Goal: Register for event/course

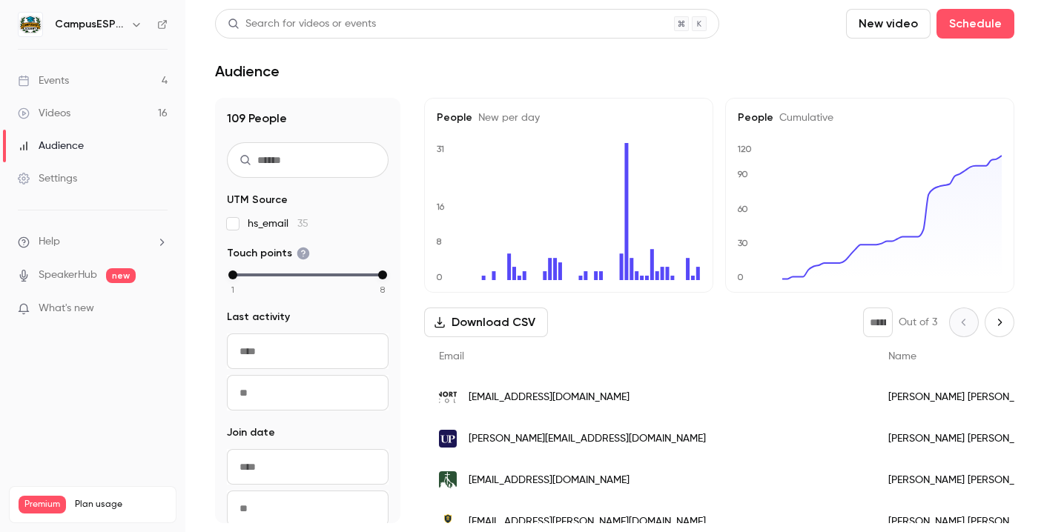
click at [57, 83] on div "Events" at bounding box center [43, 80] width 51 height 15
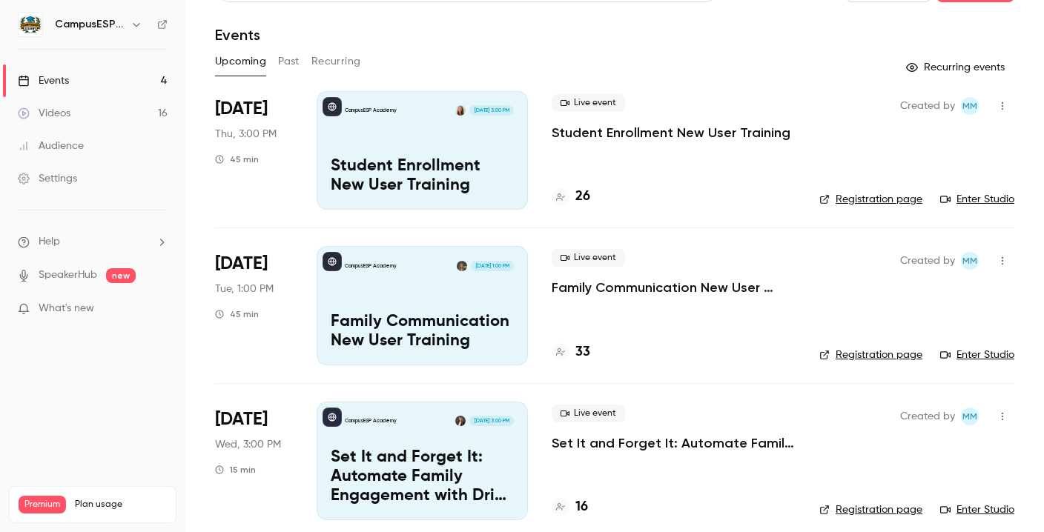
scroll to position [42, 0]
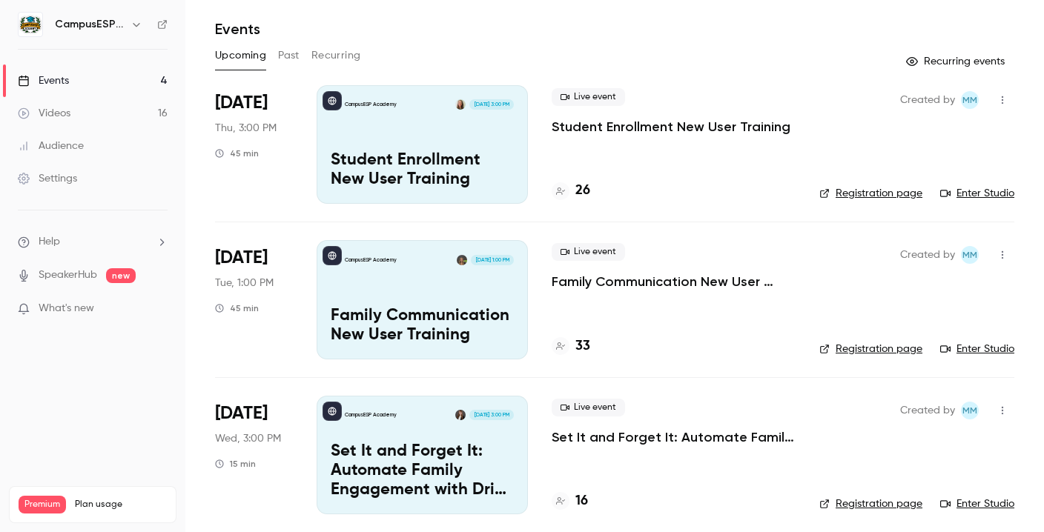
click at [489, 153] on p "Student Enrollment New User Training" at bounding box center [422, 170] width 183 height 39
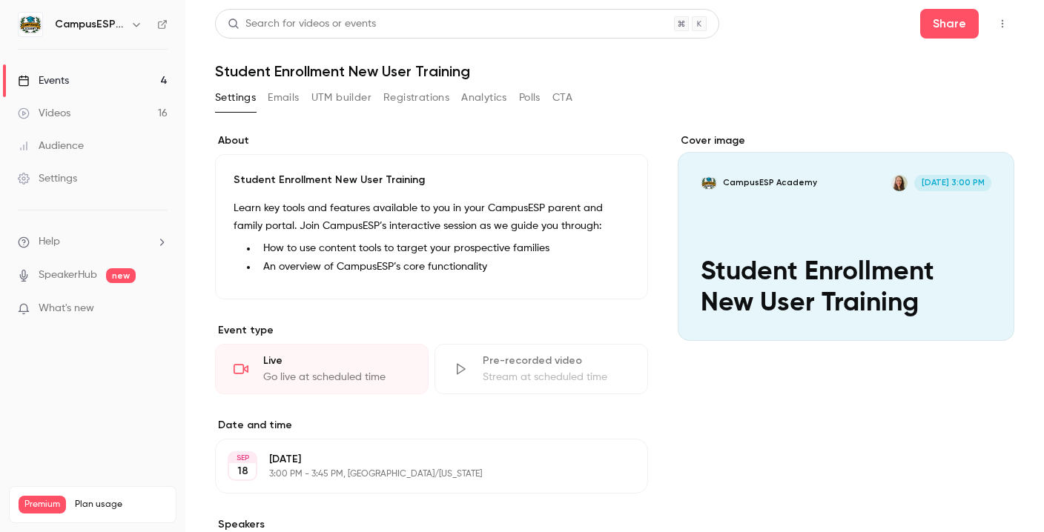
click at [432, 92] on button "Registrations" at bounding box center [416, 98] width 66 height 24
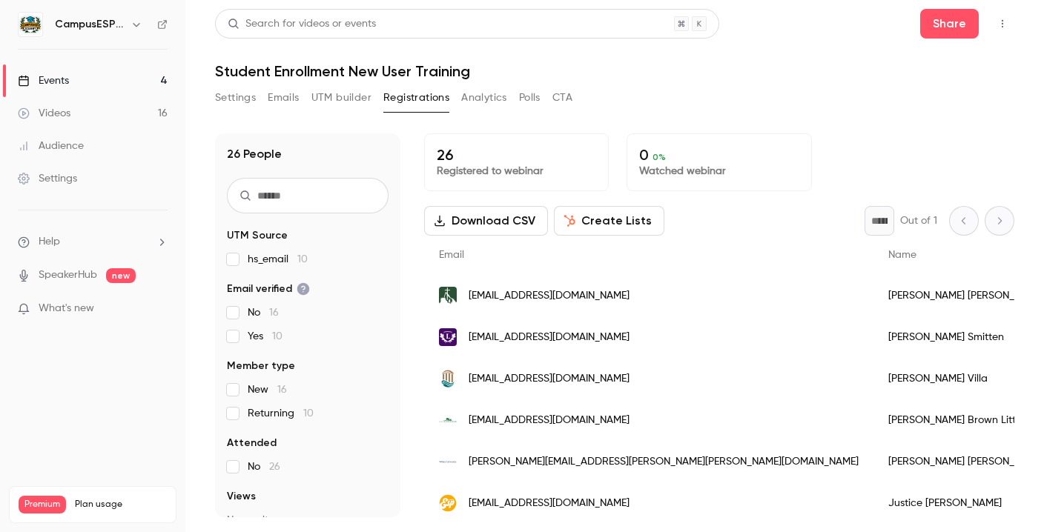
click at [76, 78] on link "Events 4" at bounding box center [92, 81] width 185 height 33
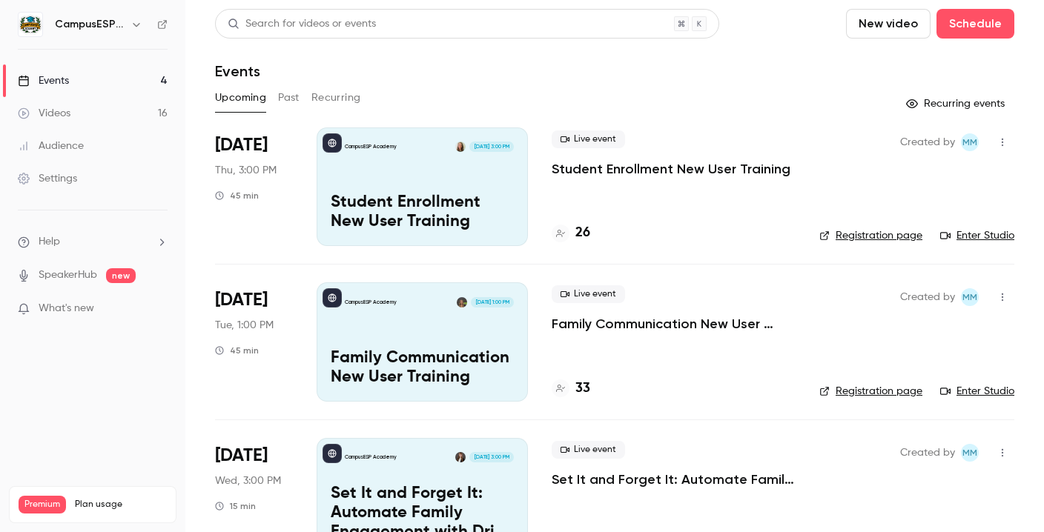
click at [989, 234] on link "Enter Studio" at bounding box center [977, 235] width 74 height 15
